Goal: Task Accomplishment & Management: Use online tool/utility

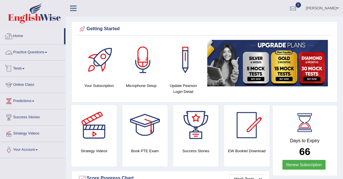
click at [23, 68] on link "Tests" at bounding box center [32, 68] width 65 height 14
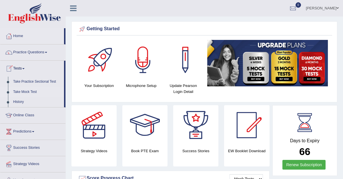
click at [29, 91] on link "Take Mock Test" at bounding box center [37, 92] width 53 height 10
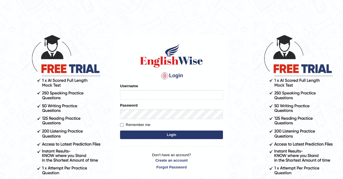
type input "navdeep2024"
click at [149, 134] on button "Login" at bounding box center [171, 135] width 103 height 9
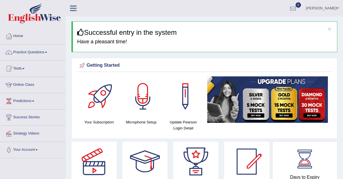
click at [297, 6] on div at bounding box center [292, 8] width 9 height 9
click at [21, 70] on link "Tests" at bounding box center [32, 68] width 65 height 14
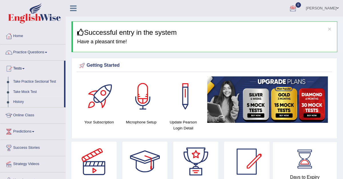
click at [20, 90] on link "Take Mock Test" at bounding box center [37, 92] width 53 height 10
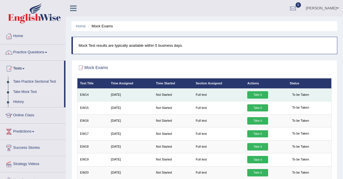
click at [252, 95] on link "Take it" at bounding box center [257, 94] width 21 height 7
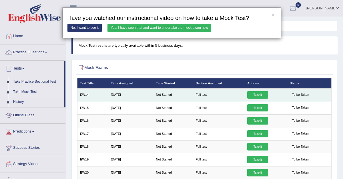
click at [252, 95] on div "× Have you watched our instructional video on how to take a Mock Test? No, I wa…" at bounding box center [171, 89] width 343 height 179
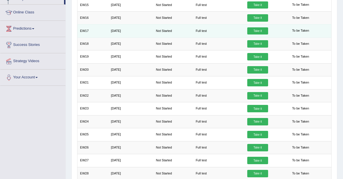
scroll to position [217, 0]
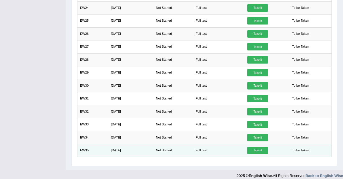
click at [260, 147] on link "Take it" at bounding box center [257, 150] width 21 height 7
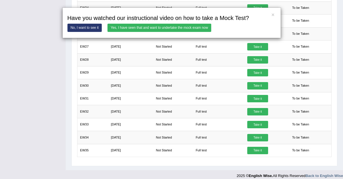
click at [168, 27] on link "Yes, I have seen that and want to undertake the mock exam now" at bounding box center [159, 28] width 104 height 8
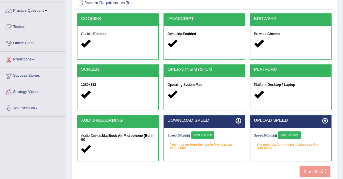
scroll to position [43, 0]
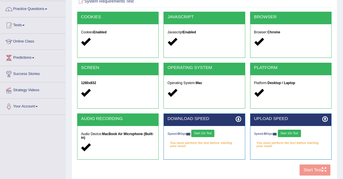
click at [206, 135] on button "Start 10s Test" at bounding box center [202, 133] width 23 height 7
click at [292, 133] on button "Start 10s Test" at bounding box center [288, 133] width 23 height 7
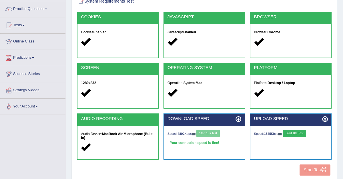
click at [292, 132] on button "Start 10s Test" at bounding box center [294, 133] width 23 height 7
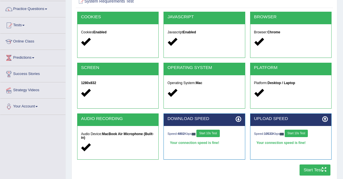
click at [313, 170] on button "Start Test" at bounding box center [314, 170] width 31 height 11
